Goal: Information Seeking & Learning: Learn about a topic

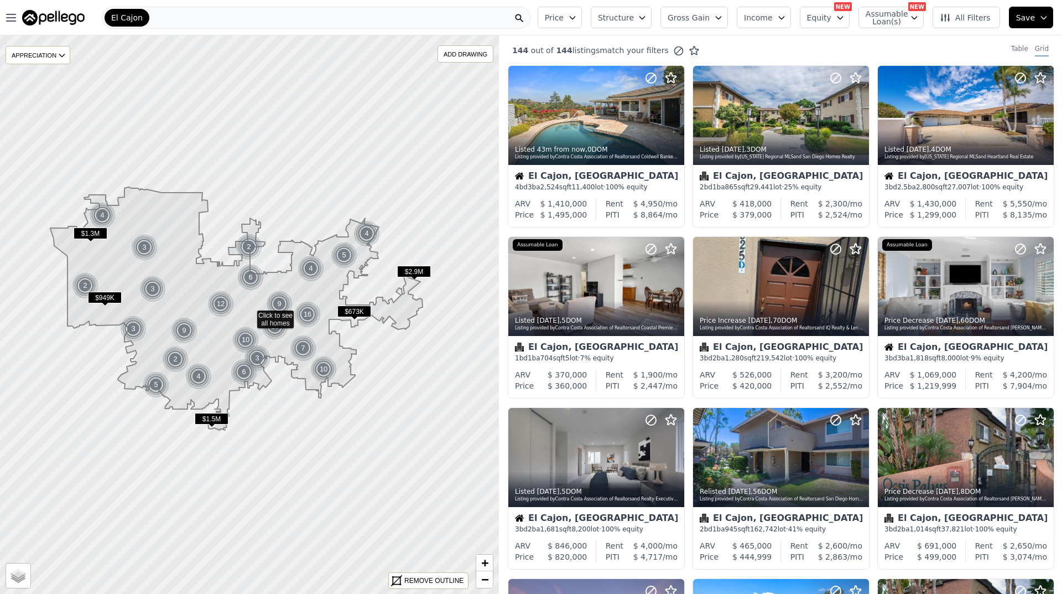
click at [577, 22] on icon "button" at bounding box center [572, 17] width 9 height 9
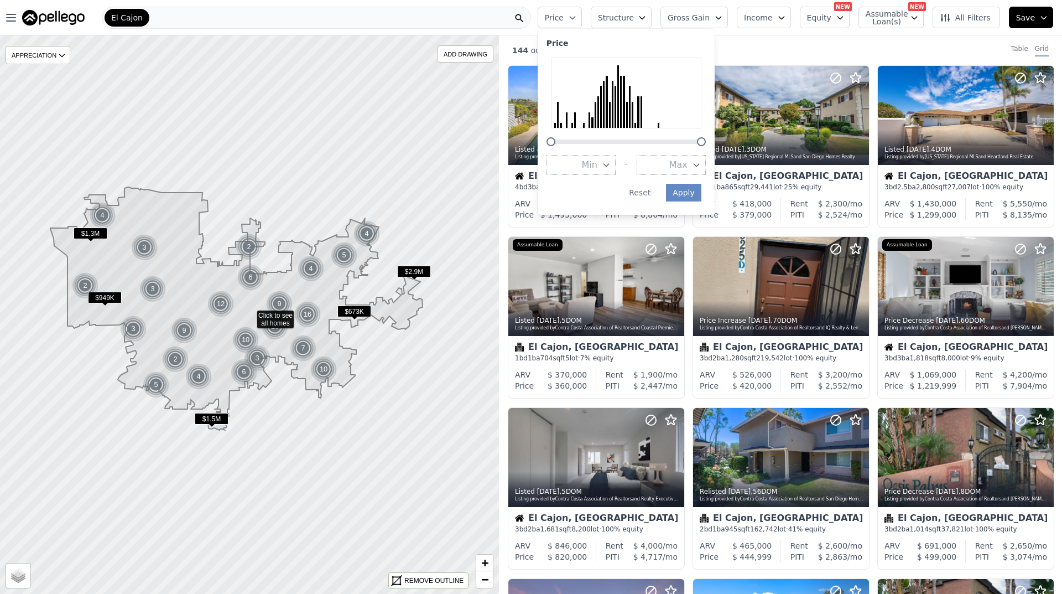
click at [633, 19] on span "Structure" at bounding box center [615, 17] width 35 height 11
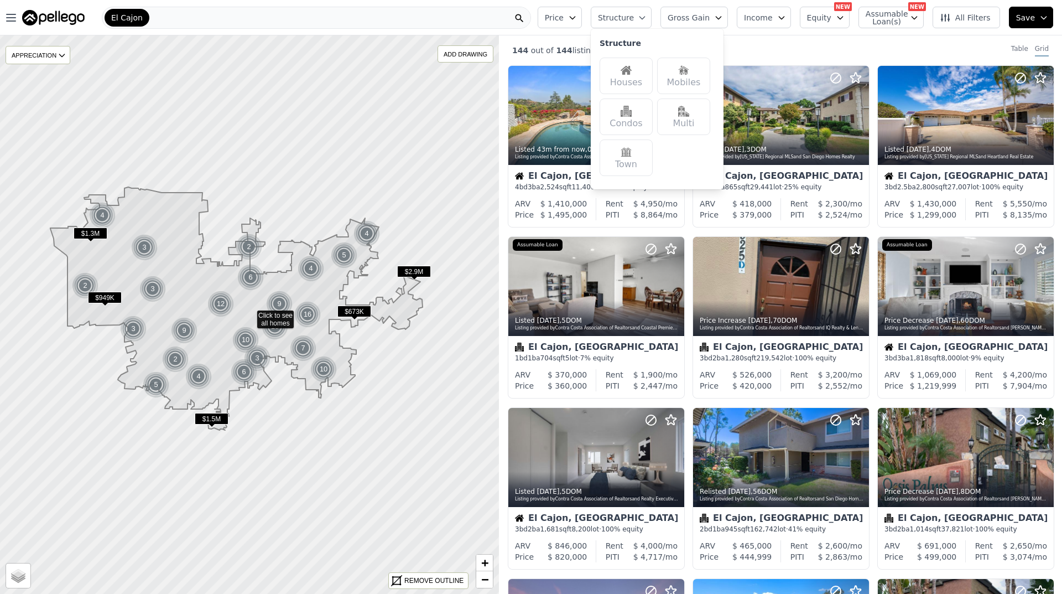
click at [650, 66] on div "Houses" at bounding box center [626, 76] width 53 height 37
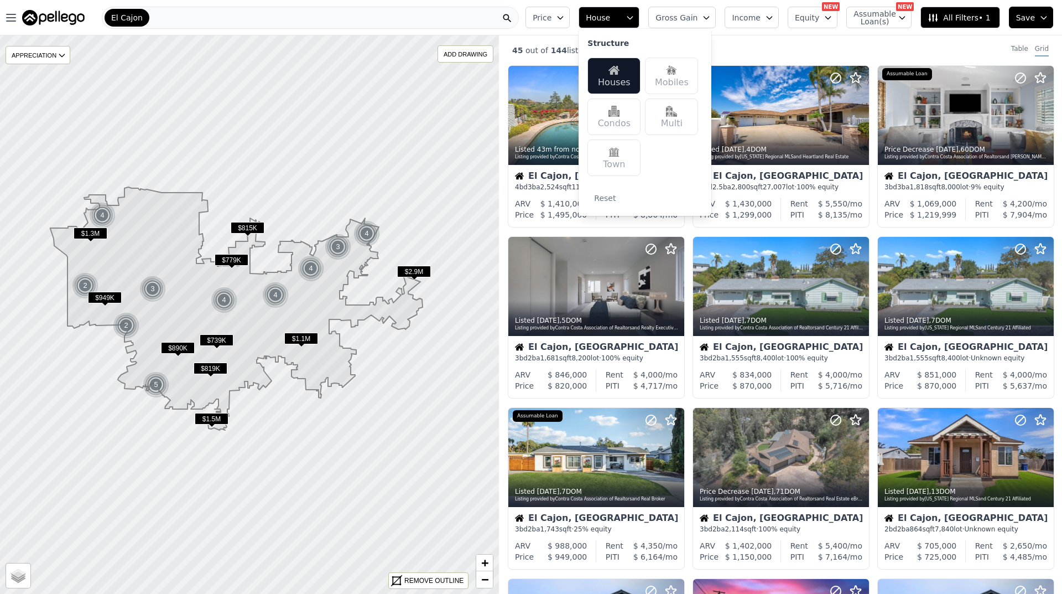
click at [819, 25] on button "Equity" at bounding box center [813, 18] width 50 height 22
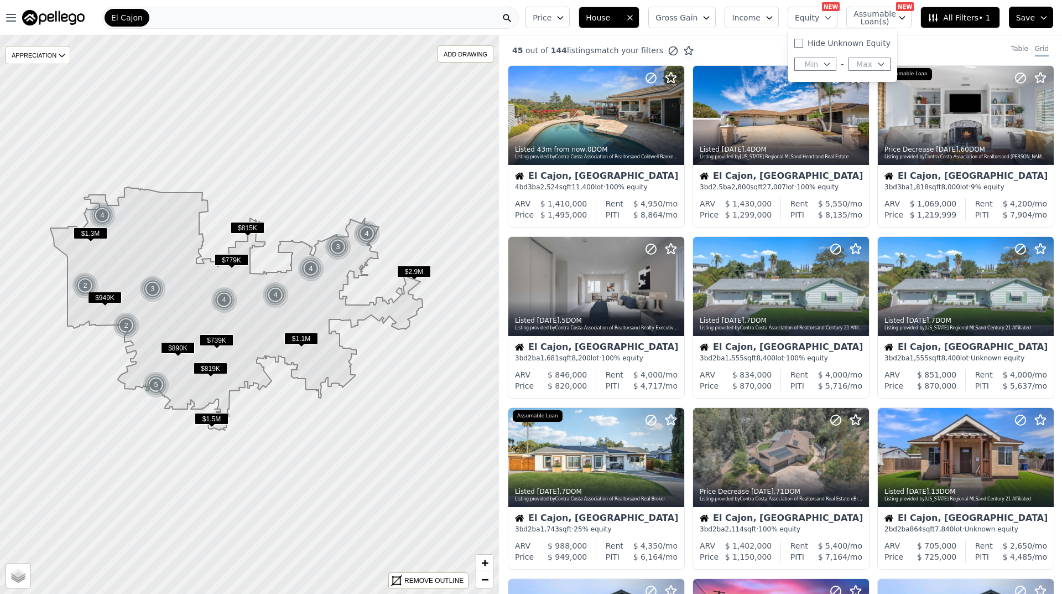
click at [761, 17] on span "Income" at bounding box center [746, 17] width 29 height 11
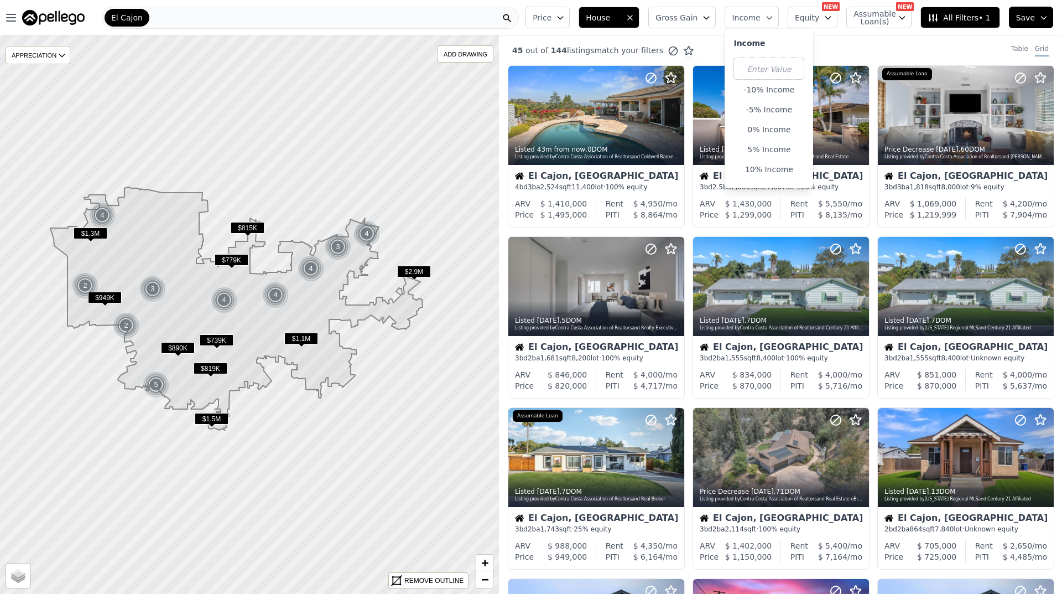
click at [711, 13] on button "Gross Gain" at bounding box center [681, 18] width 67 height 22
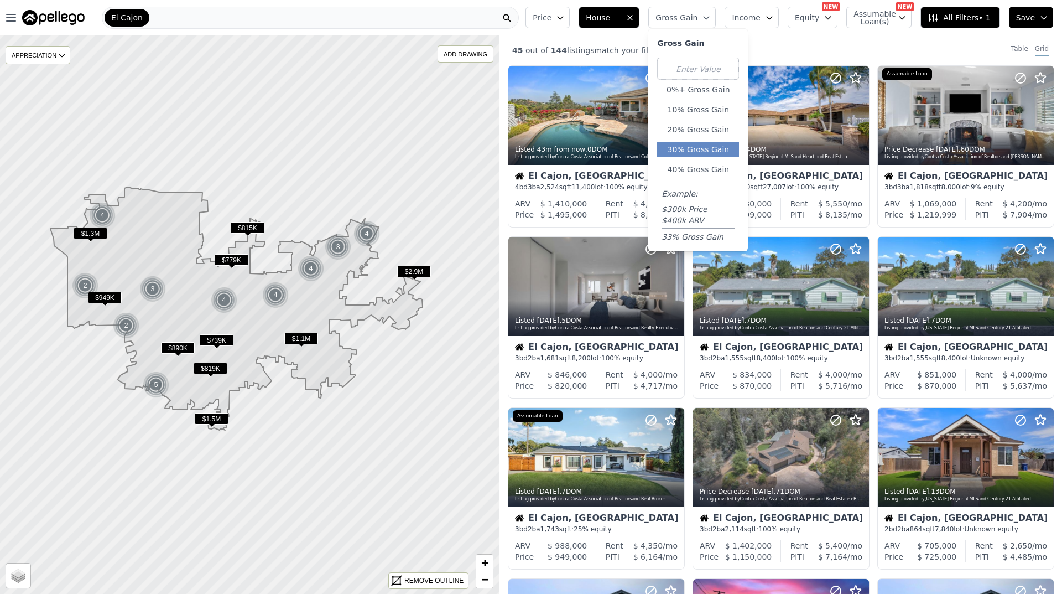
click at [724, 156] on button "30% Gross Gain" at bounding box center [698, 149] width 82 height 15
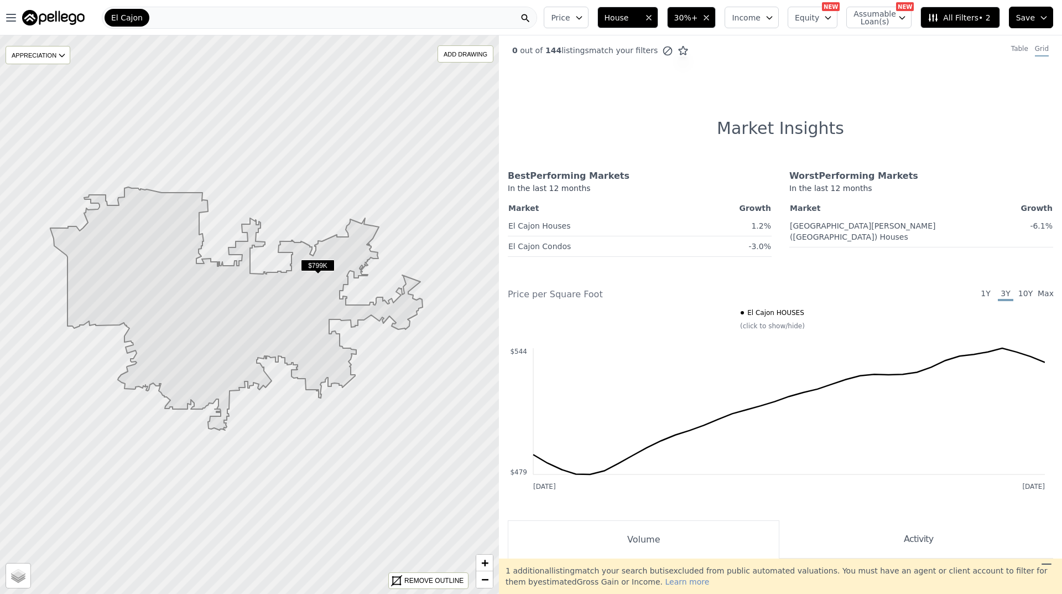
click at [324, 257] on icon at bounding box center [236, 308] width 372 height 243
click at [318, 268] on span "$799K" at bounding box center [318, 265] width 34 height 12
click at [716, 15] on button "30%+" at bounding box center [691, 18] width 49 height 22
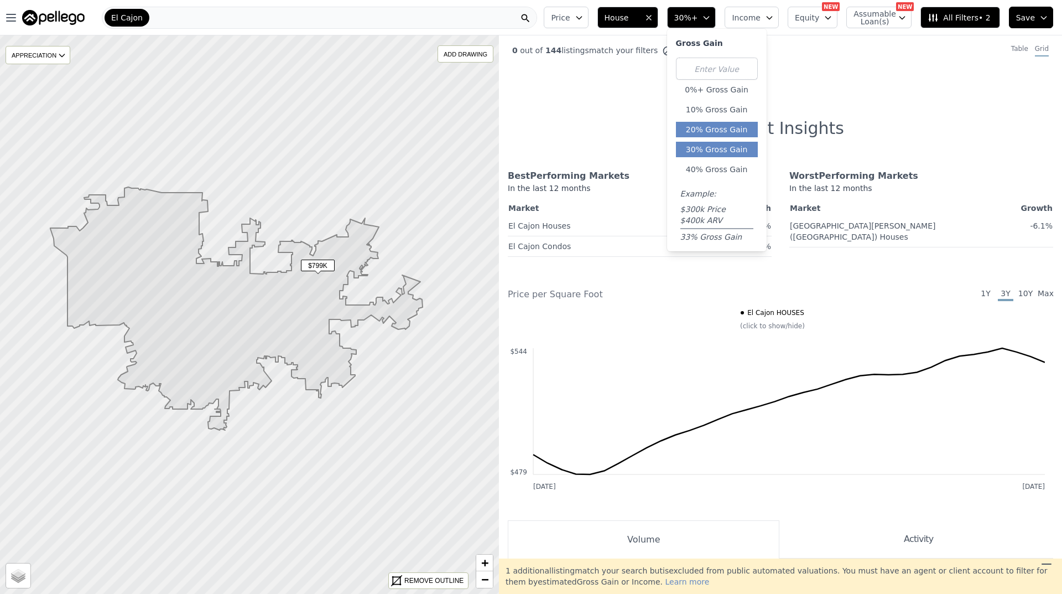
click at [728, 131] on button "20% Gross Gain" at bounding box center [717, 129] width 82 height 15
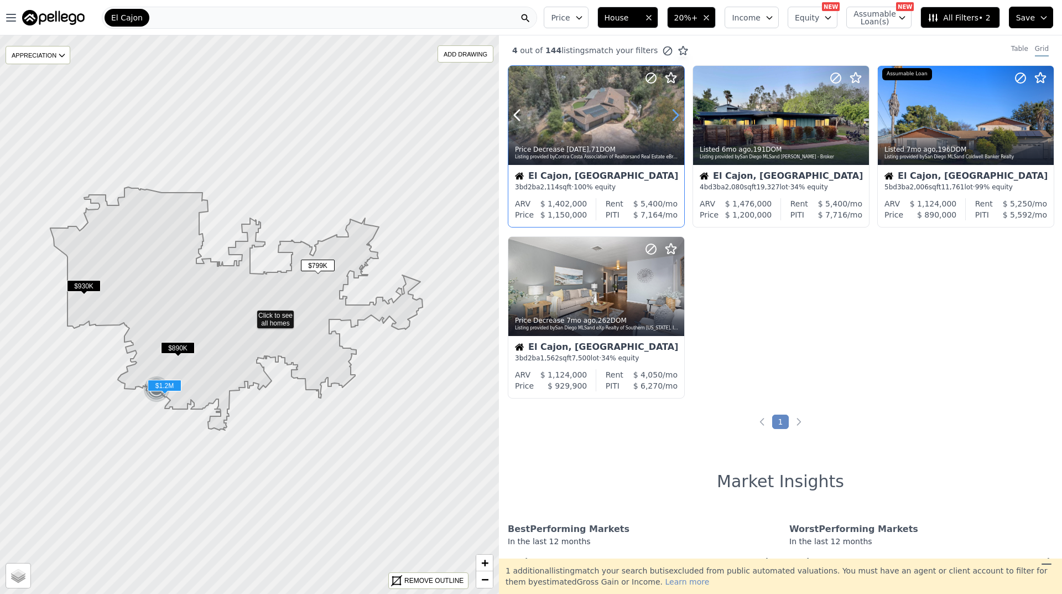
click at [681, 112] on icon at bounding box center [676, 115] width 18 height 18
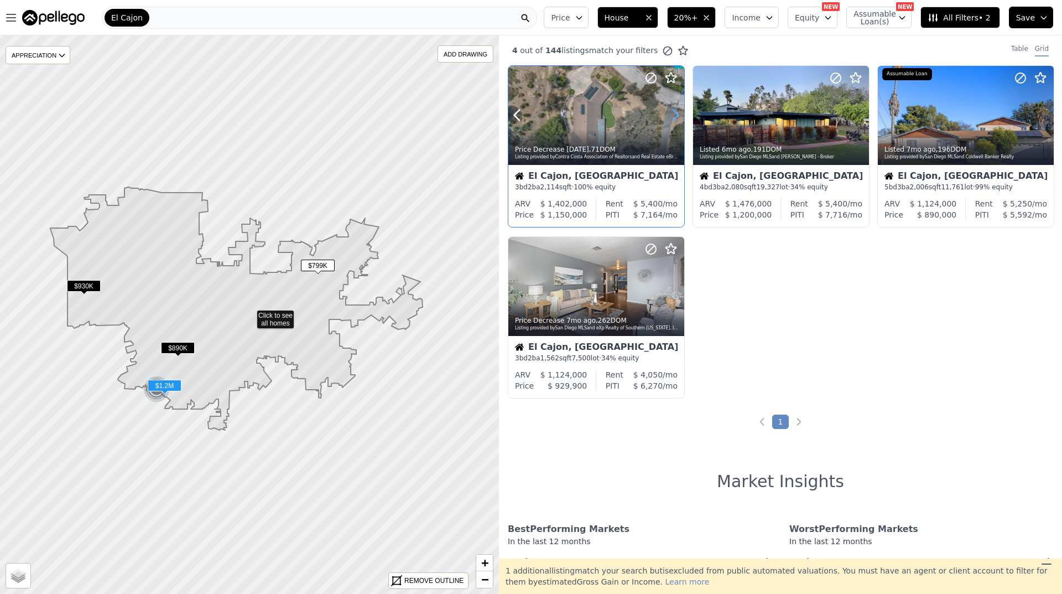
click at [681, 112] on icon at bounding box center [676, 115] width 18 height 18
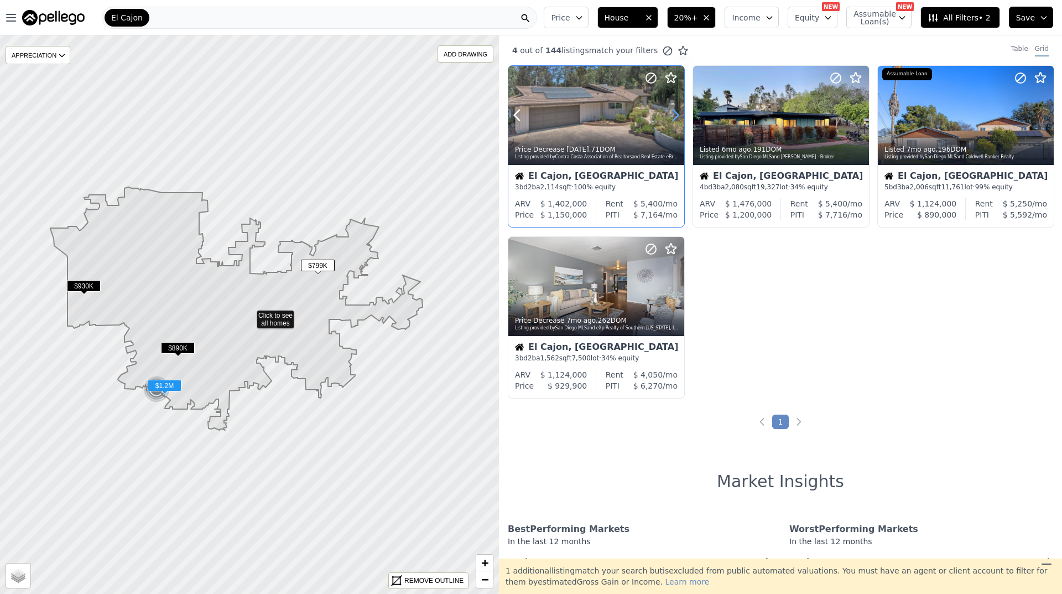
click at [681, 112] on icon at bounding box center [676, 115] width 18 height 18
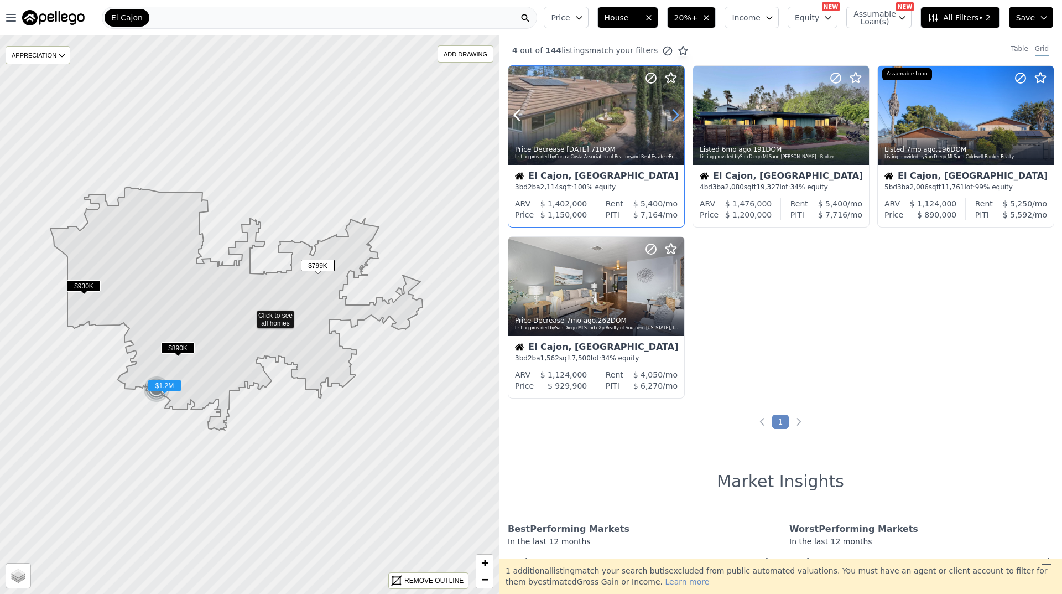
click at [681, 112] on icon at bounding box center [676, 115] width 18 height 18
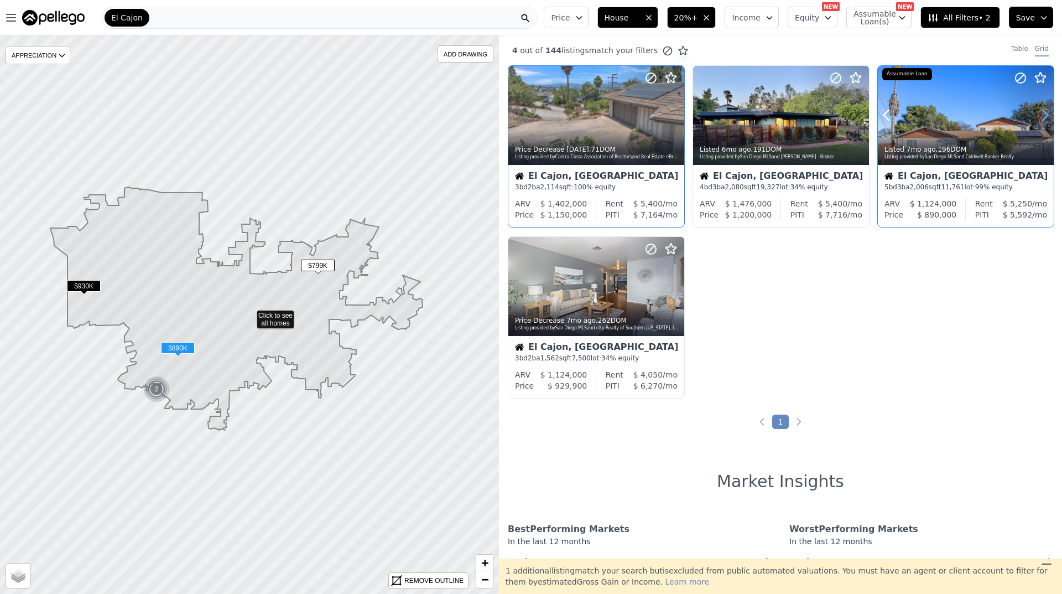
click at [1038, 112] on icon at bounding box center [1045, 115] width 18 height 18
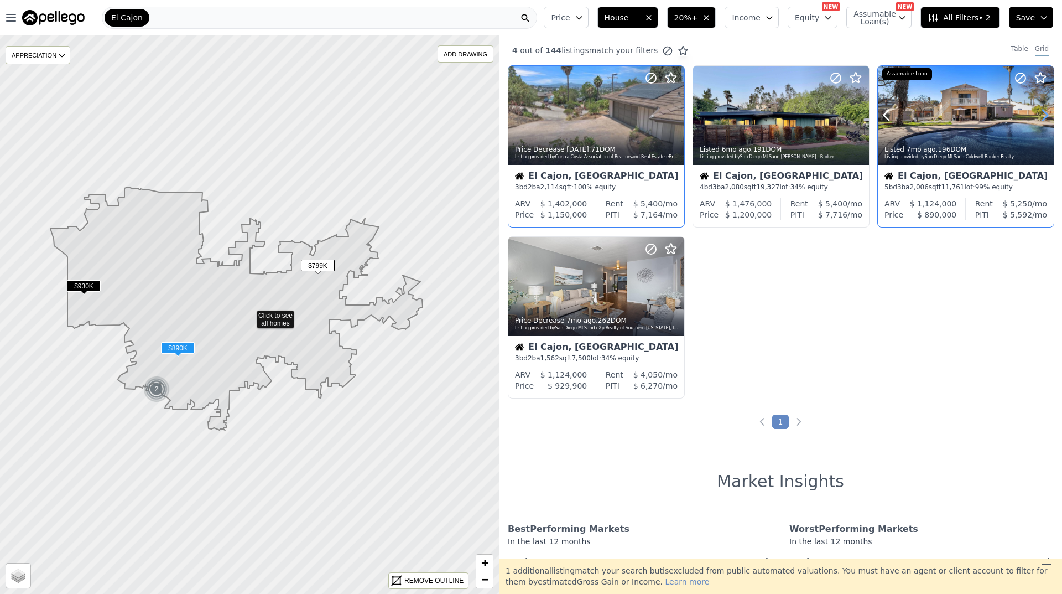
click at [1038, 112] on icon at bounding box center [1045, 115] width 18 height 18
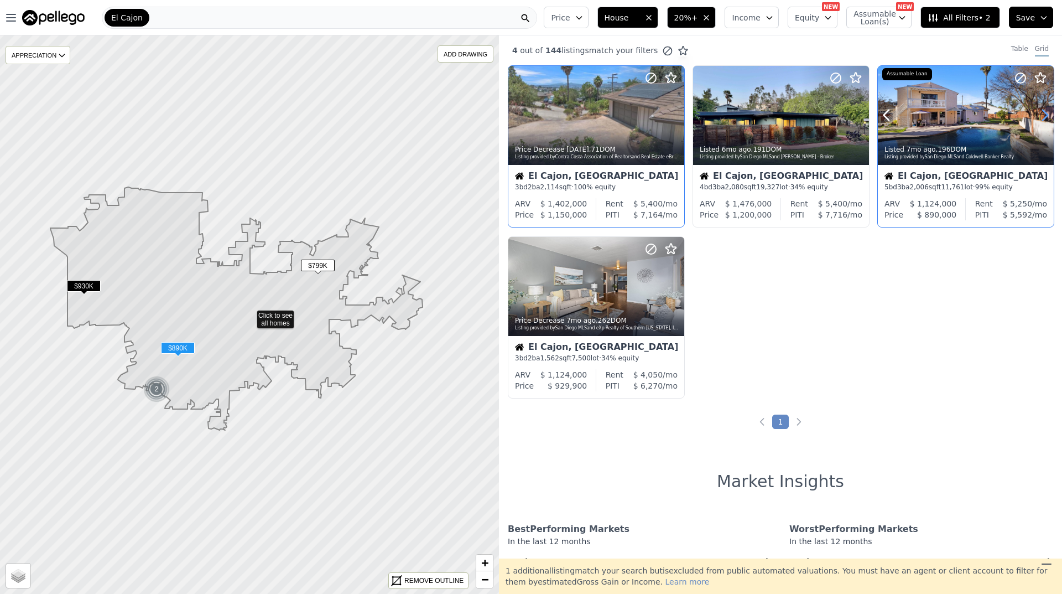
click at [1038, 112] on icon at bounding box center [1045, 115] width 18 height 18
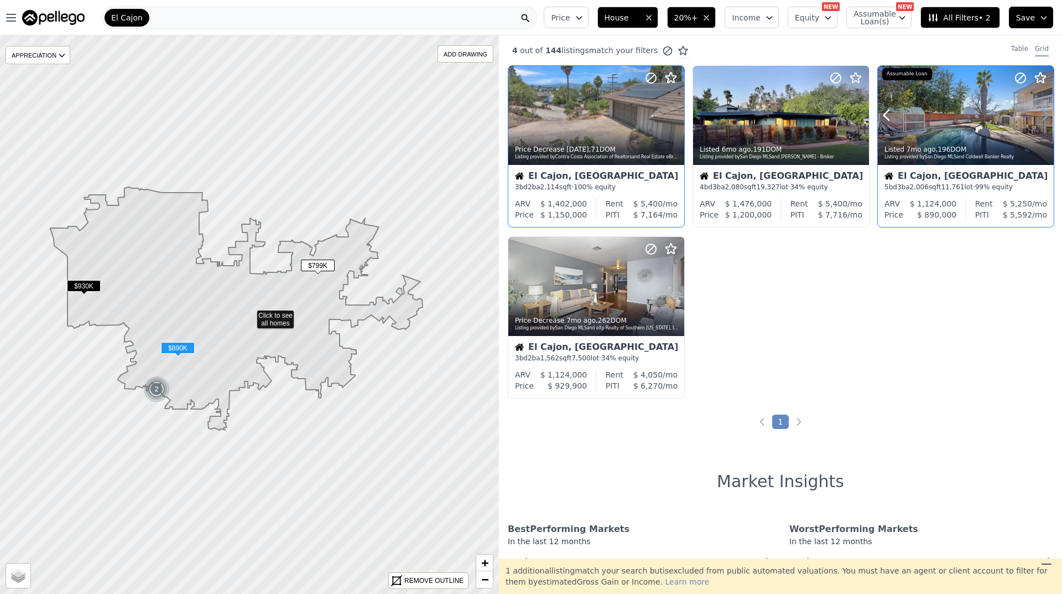
click at [1038, 112] on icon at bounding box center [1045, 115] width 18 height 18
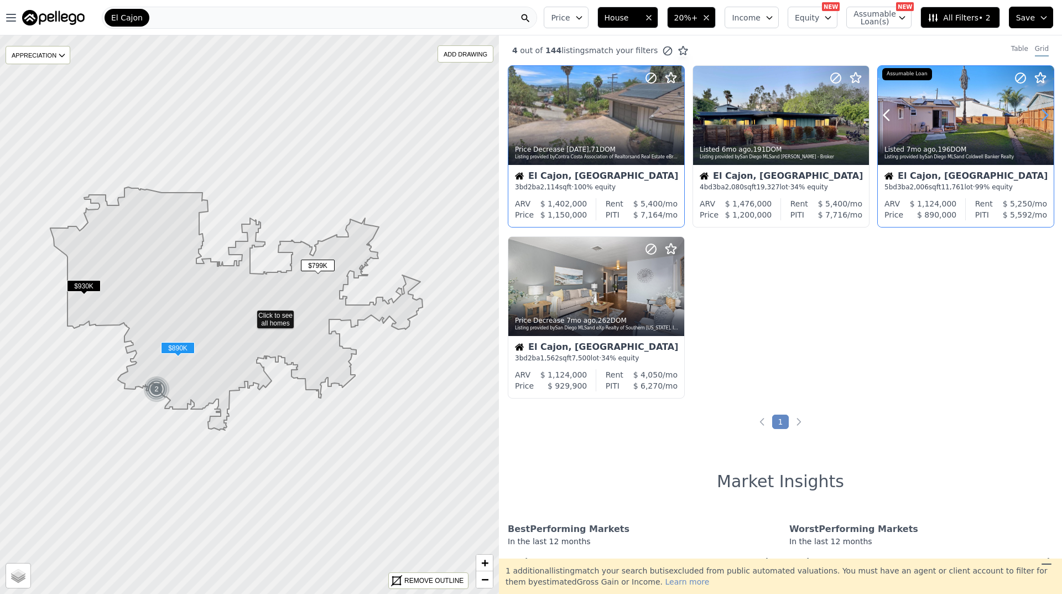
click at [1038, 112] on icon at bounding box center [1045, 115] width 18 height 18
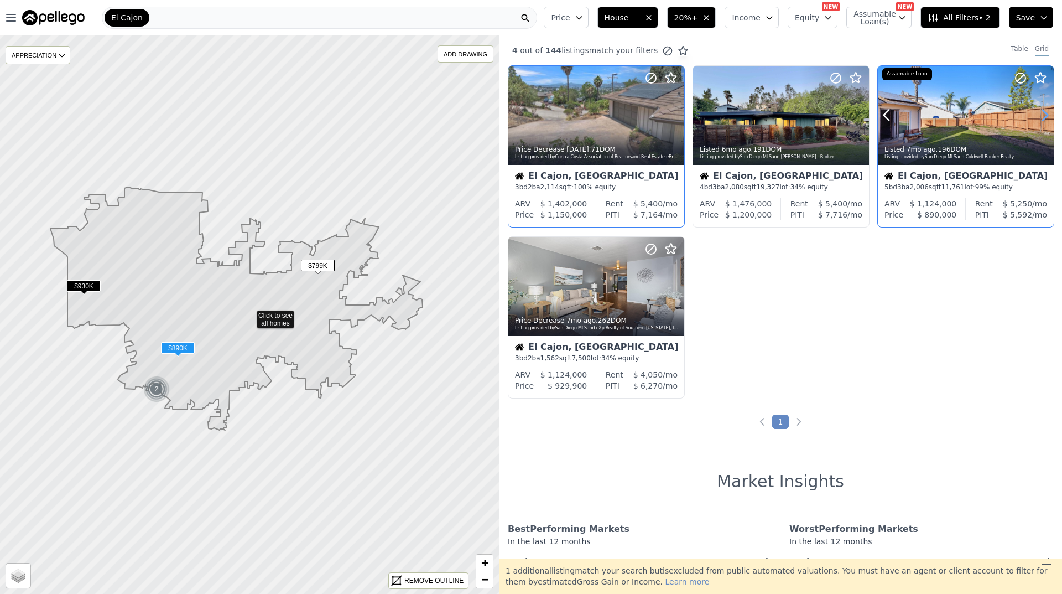
click at [1038, 112] on icon at bounding box center [1045, 115] width 18 height 18
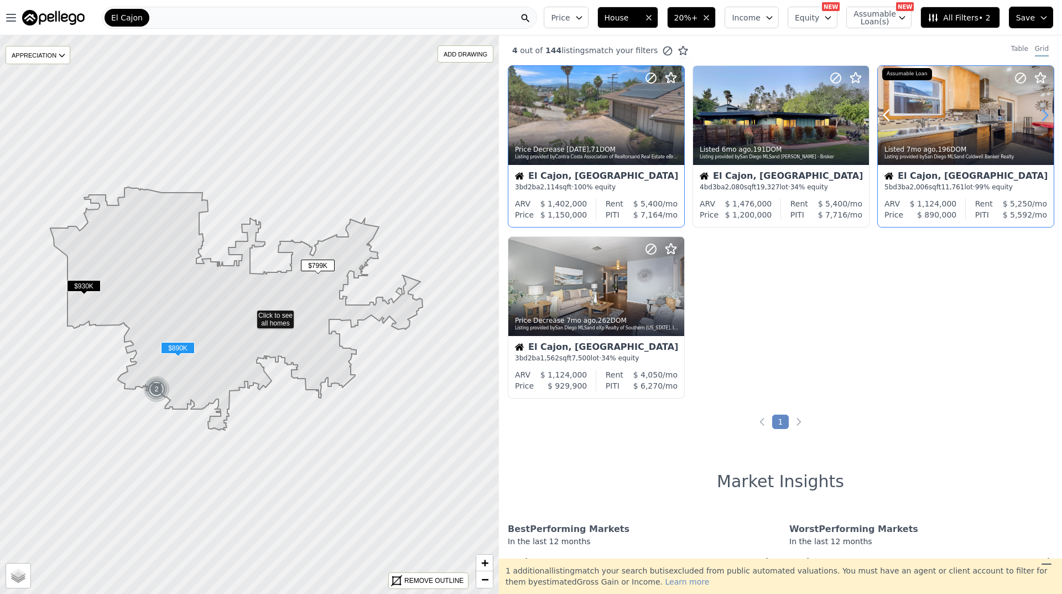
click at [1038, 112] on icon at bounding box center [1045, 115] width 18 height 18
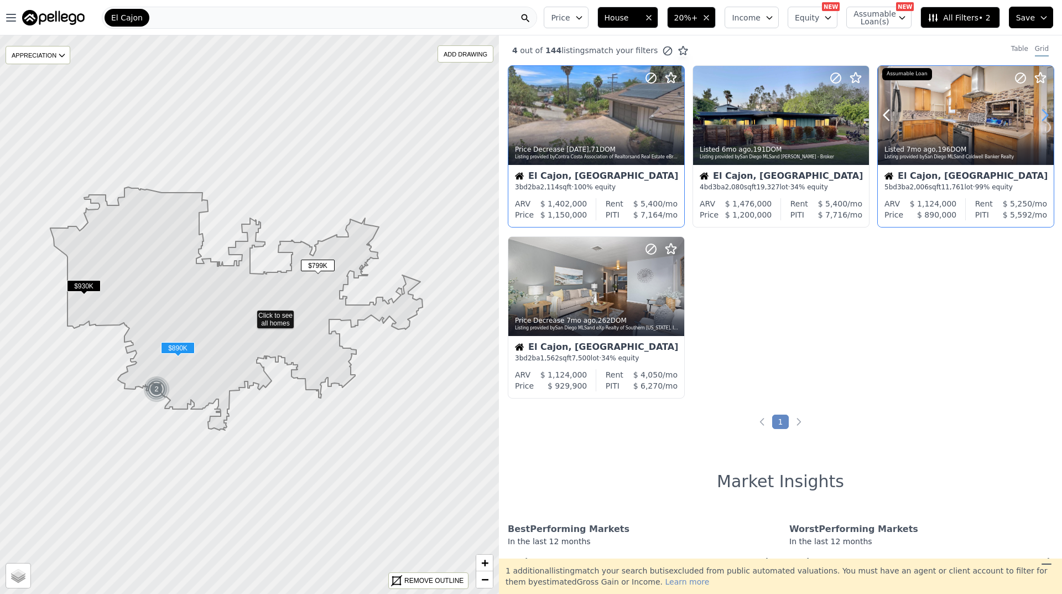
click at [1038, 112] on icon at bounding box center [1045, 115] width 18 height 18
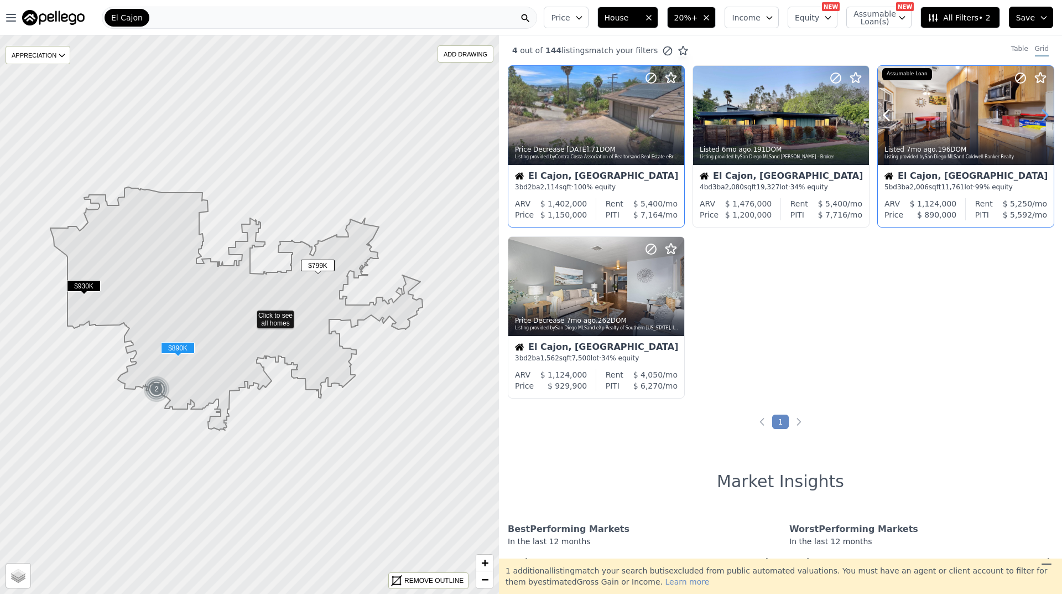
click at [1038, 112] on icon at bounding box center [1045, 115] width 18 height 18
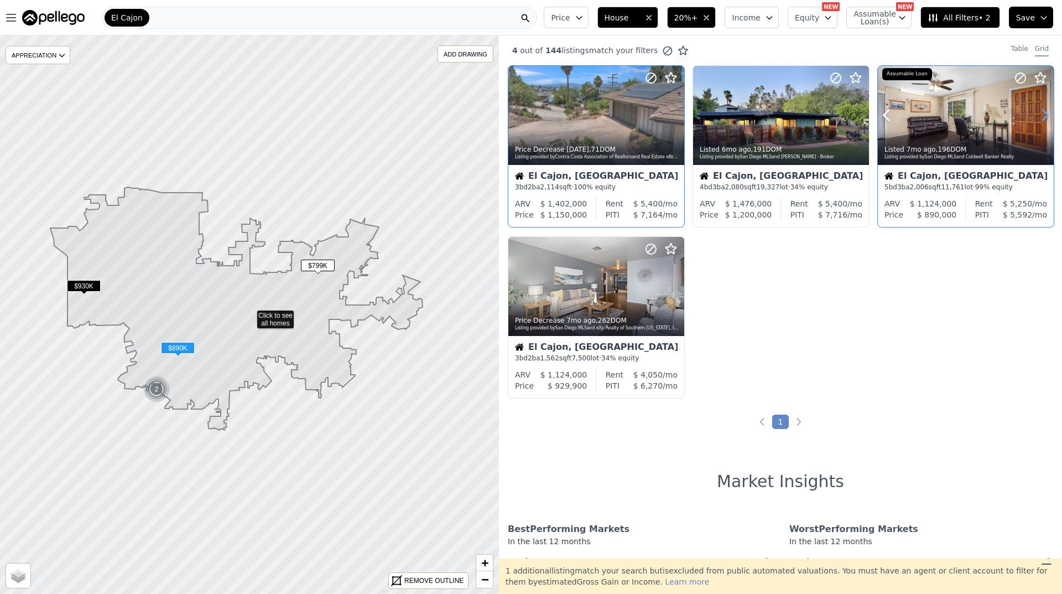
click at [1038, 112] on icon at bounding box center [1045, 115] width 18 height 18
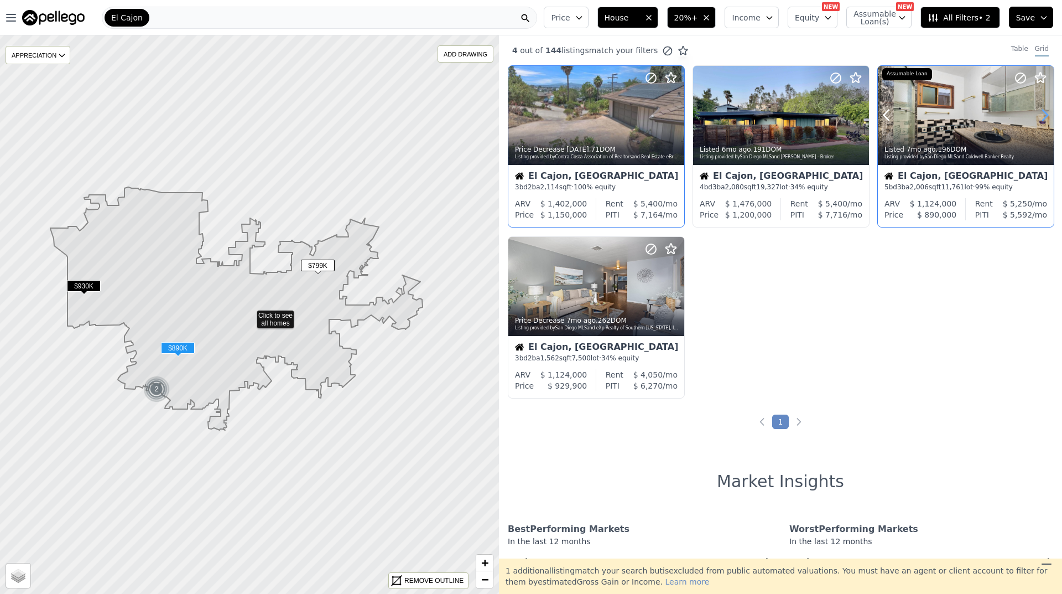
click at [1038, 112] on icon at bounding box center [1045, 115] width 18 height 18
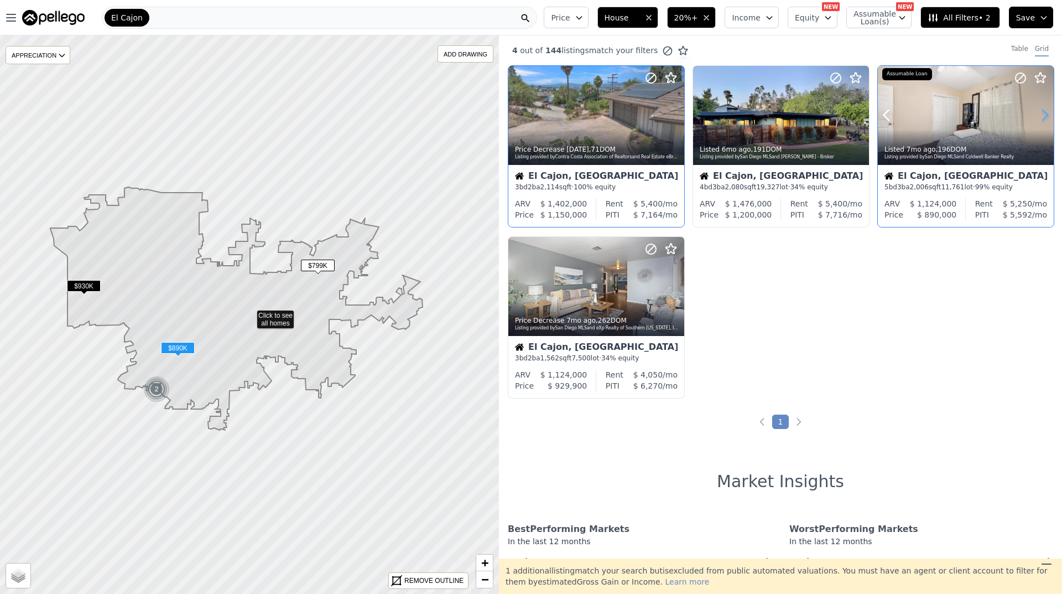
click at [1038, 112] on icon at bounding box center [1045, 115] width 18 height 18
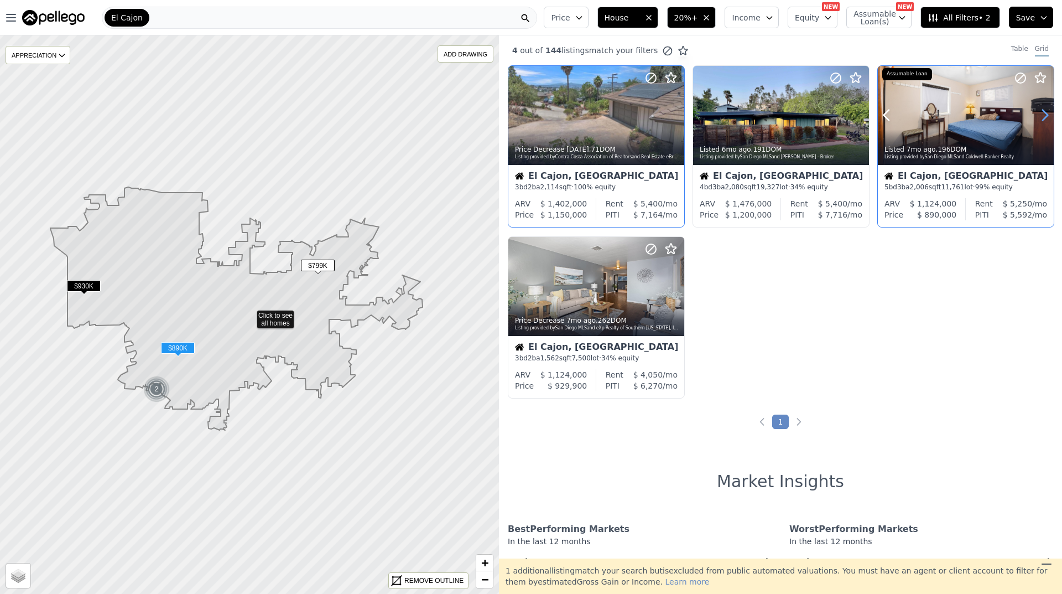
click at [1038, 112] on icon at bounding box center [1045, 115] width 18 height 18
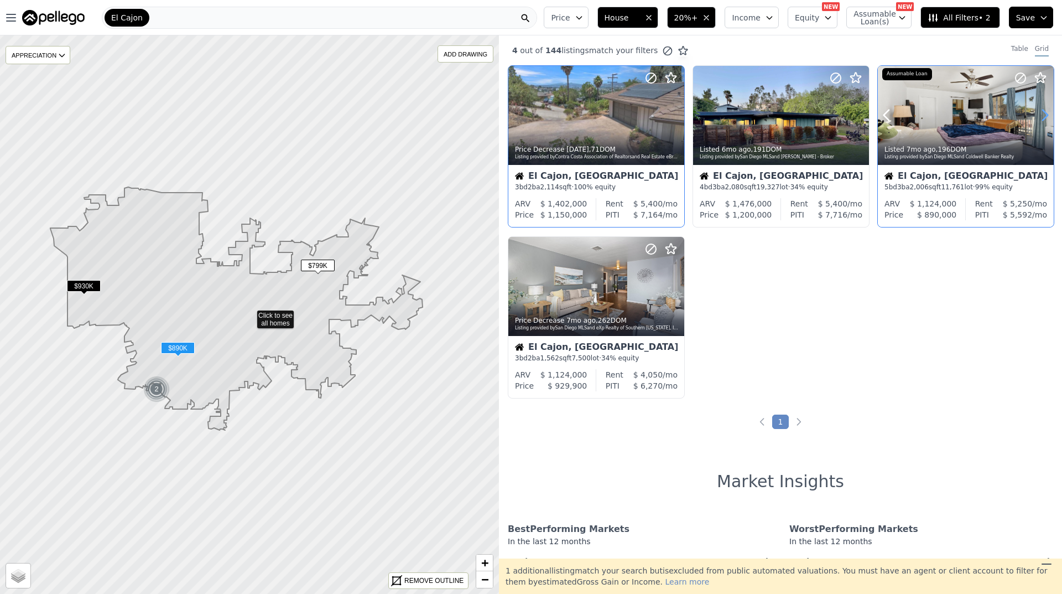
click at [1038, 112] on icon at bounding box center [1045, 115] width 18 height 18
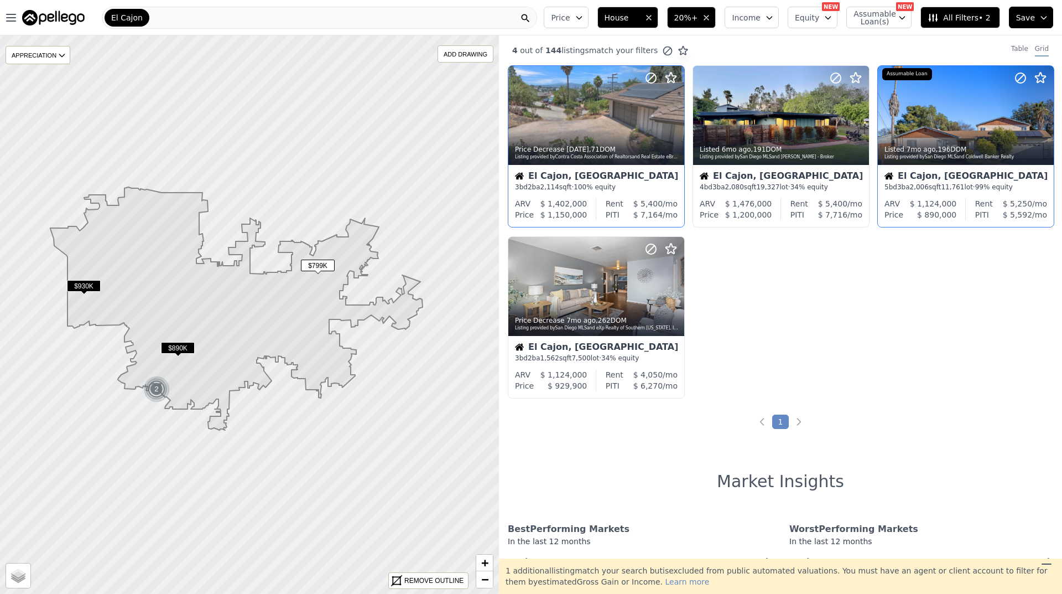
click at [164, 24] on div "El Cajon" at bounding box center [319, 18] width 435 height 22
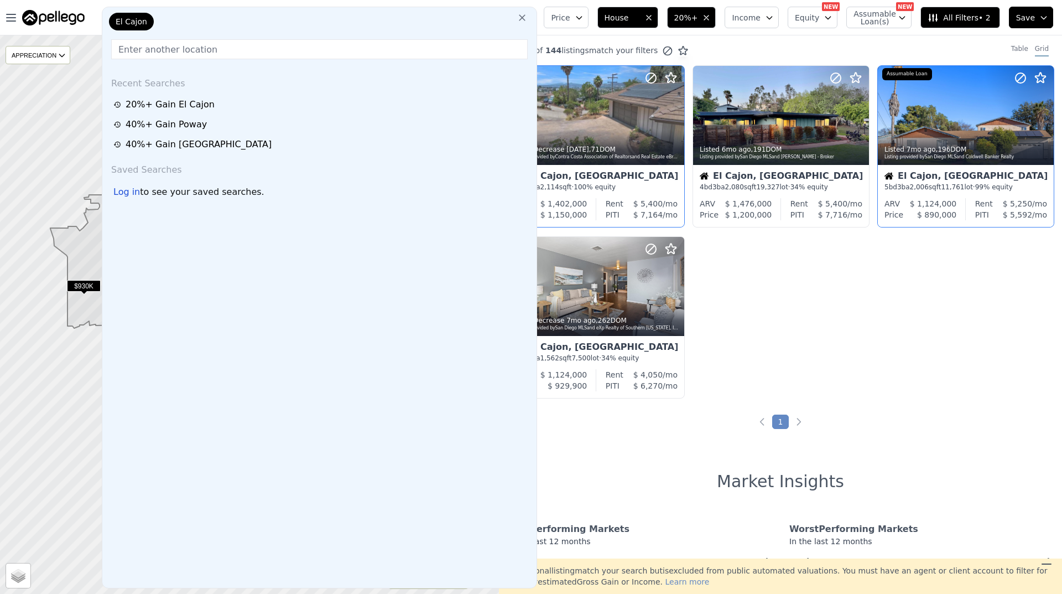
click at [526, 20] on icon at bounding box center [522, 17] width 11 height 11
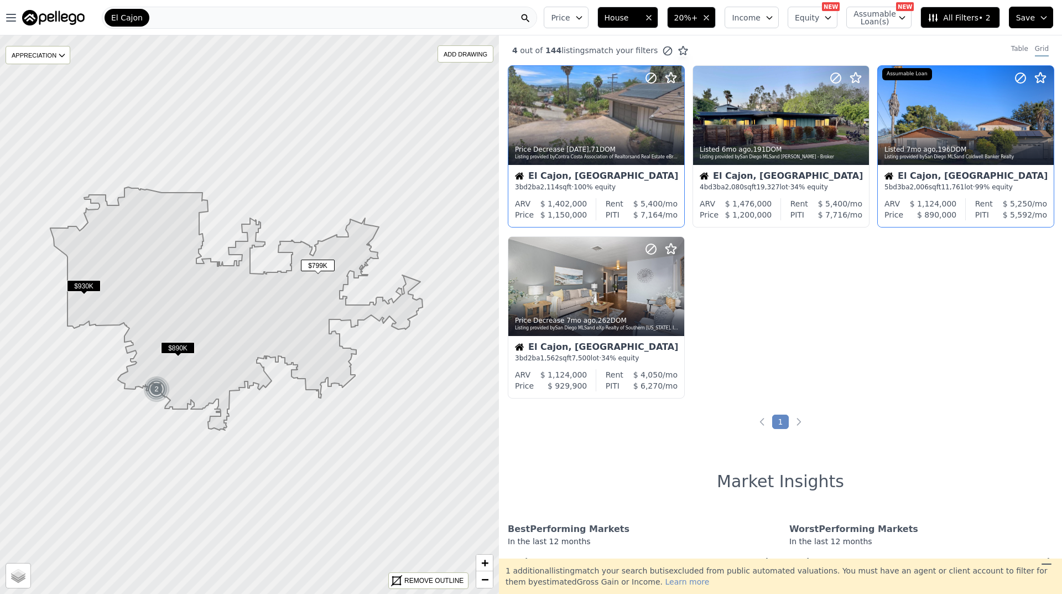
click at [759, 347] on div "Price Decrease [DATE] , 71 DOM Listing provided by Contra Costa Association of …" at bounding box center [780, 236] width 563 height 342
click at [357, 24] on div "El Cajon" at bounding box center [319, 18] width 435 height 22
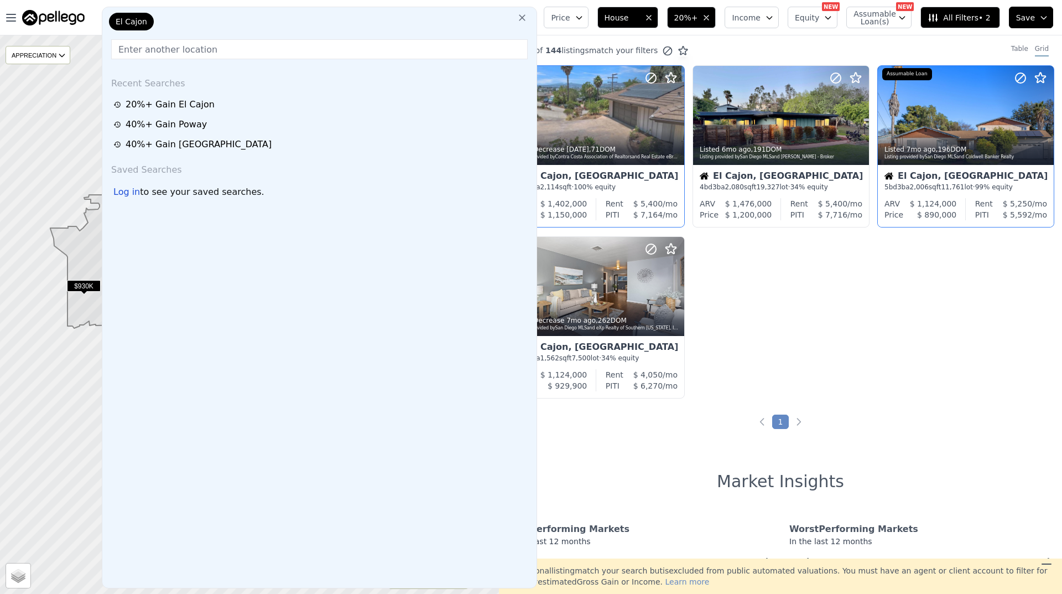
click at [527, 19] on icon at bounding box center [522, 17] width 11 height 11
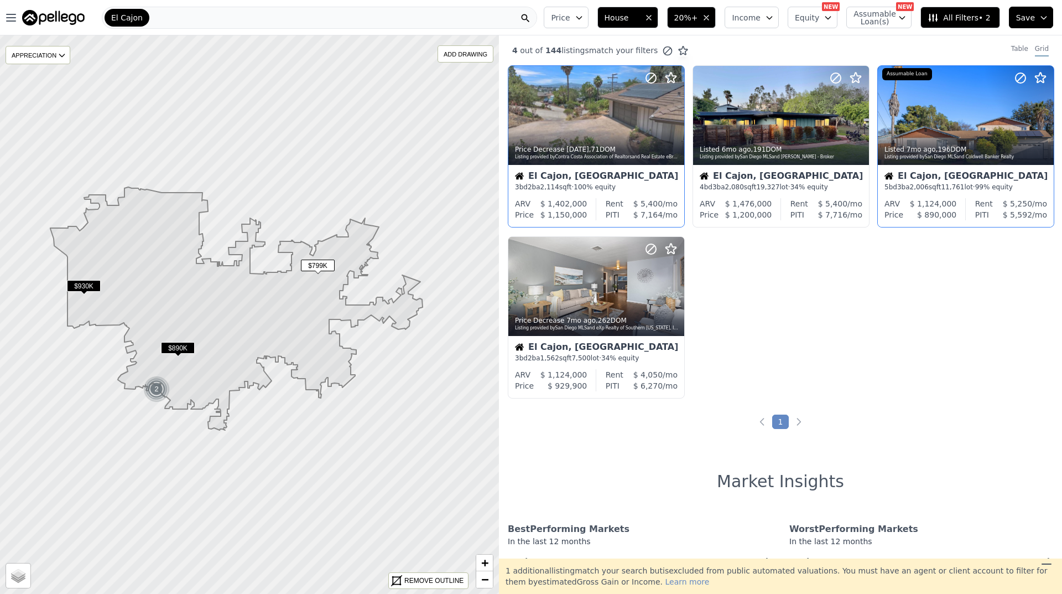
click at [52, 17] on img at bounding box center [53, 17] width 63 height 15
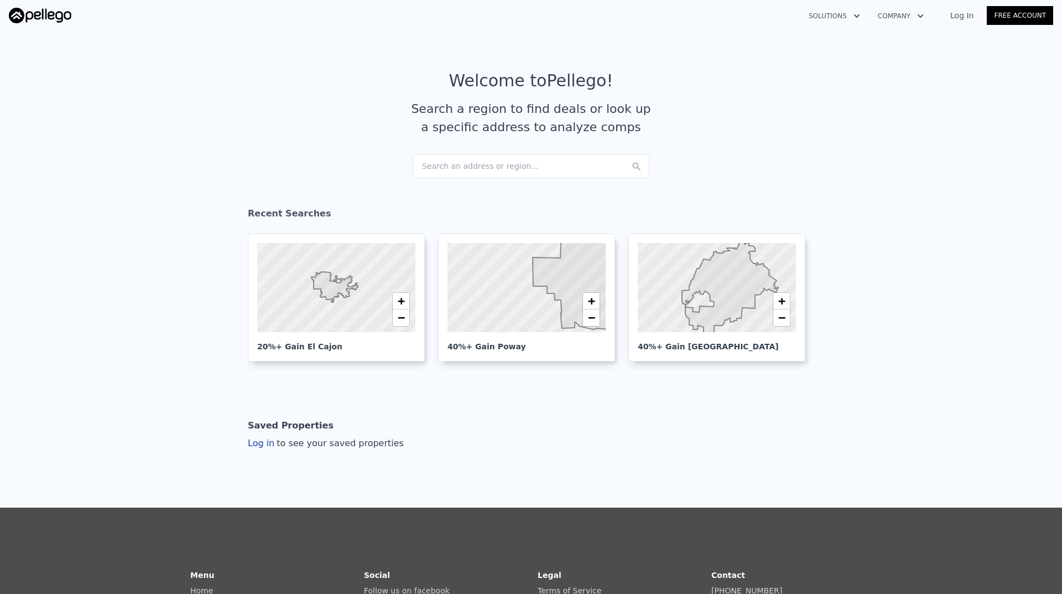
click at [491, 167] on div "Search an address or region..." at bounding box center [531, 166] width 237 height 24
